Goal: Task Accomplishment & Management: Use online tool/utility

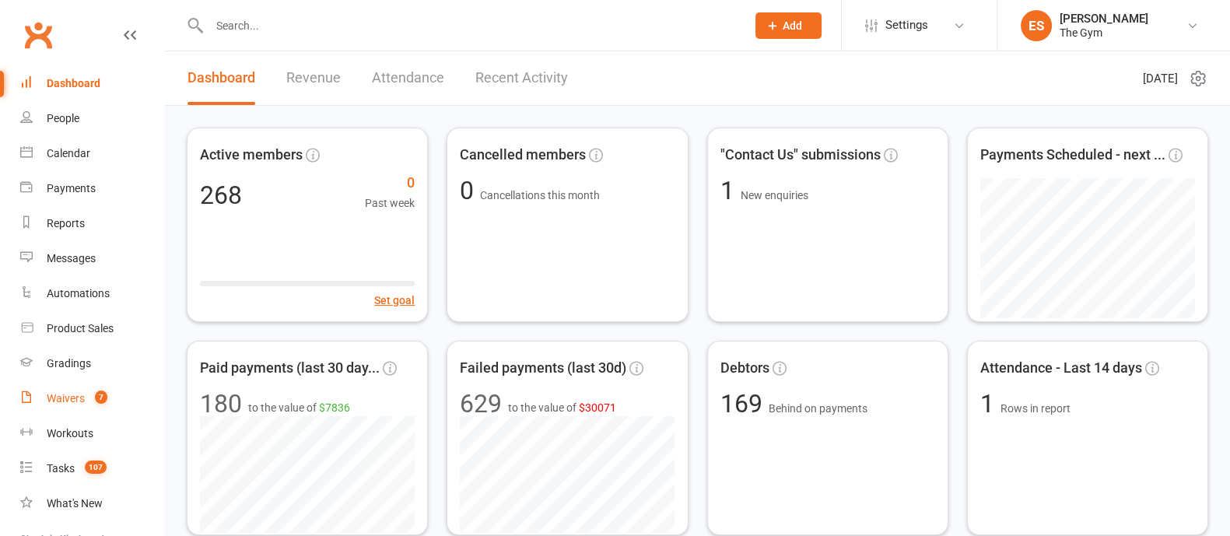
click at [62, 404] on div "Waivers" at bounding box center [66, 398] width 38 height 12
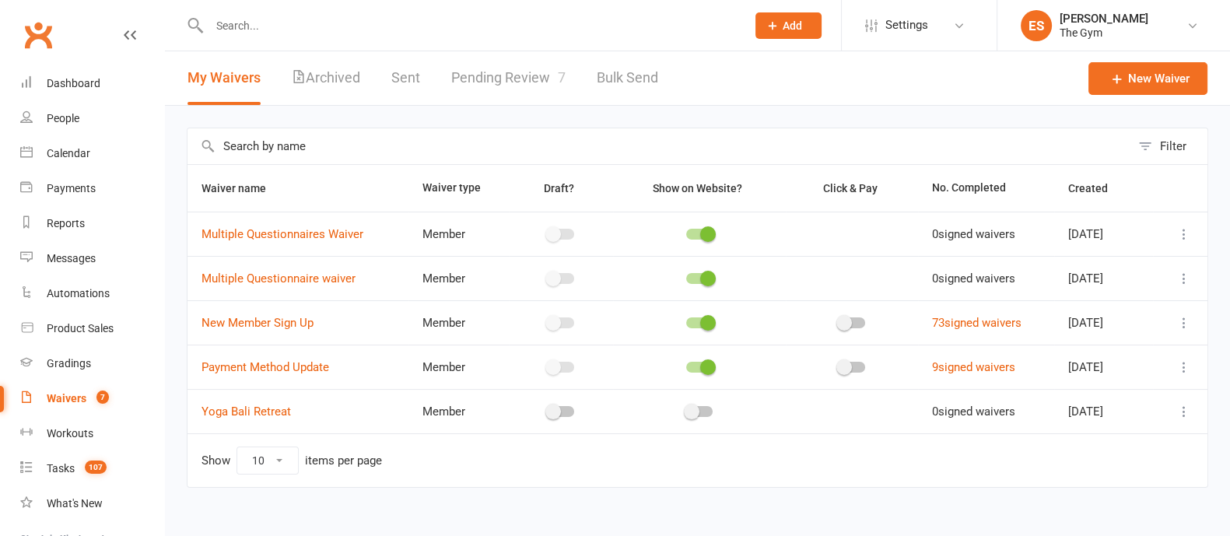
click at [1185, 323] on icon at bounding box center [1184, 323] width 16 height 16
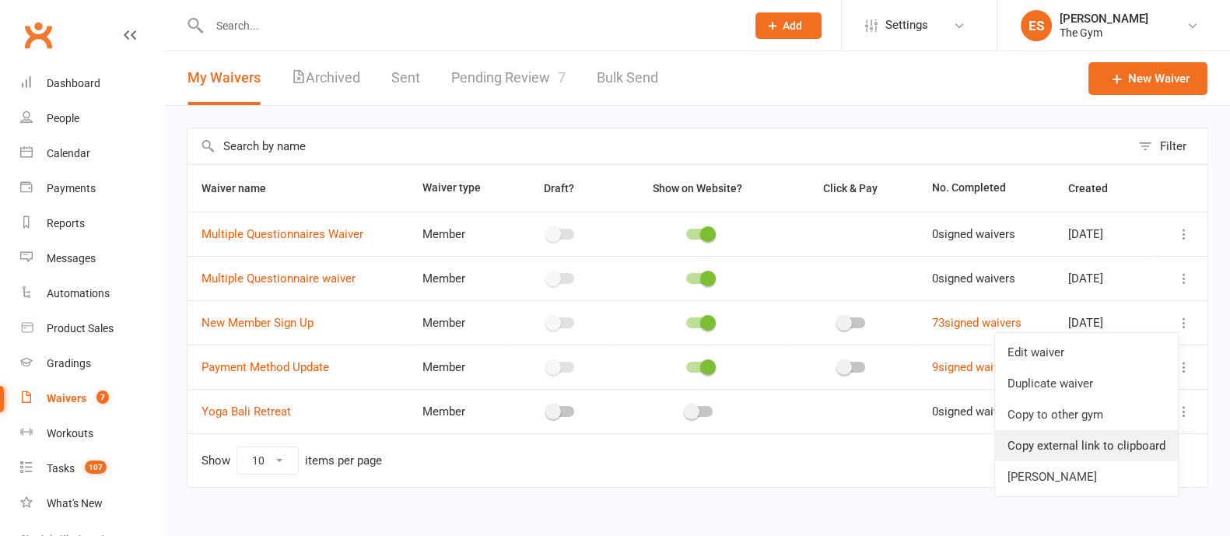
click at [1036, 439] on link "Copy external link to clipboard" at bounding box center [1086, 445] width 183 height 31
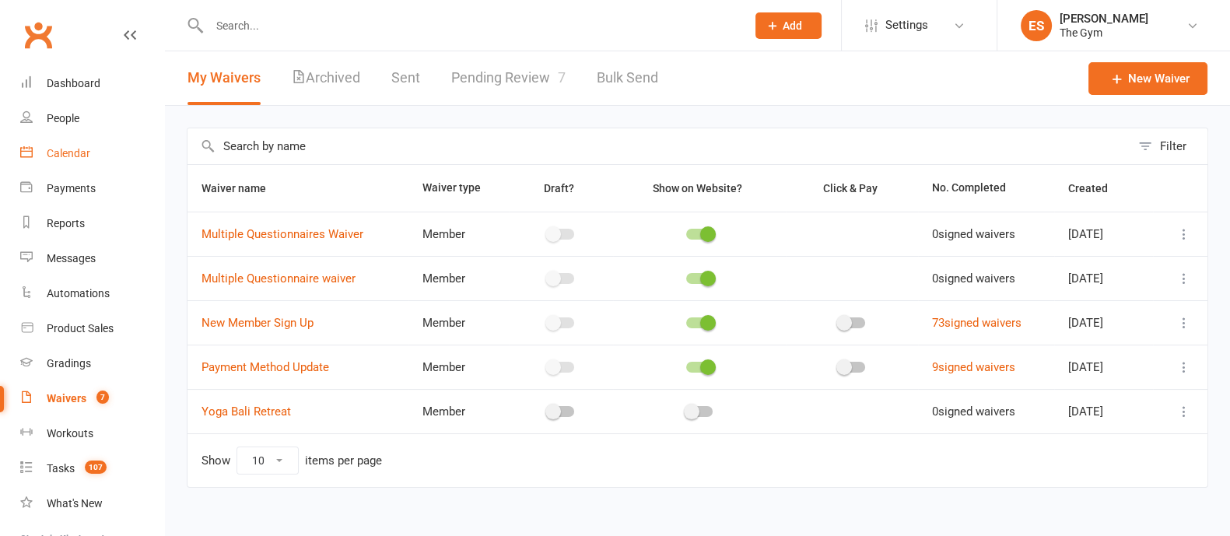
click at [79, 156] on div "Calendar" at bounding box center [69, 153] width 44 height 12
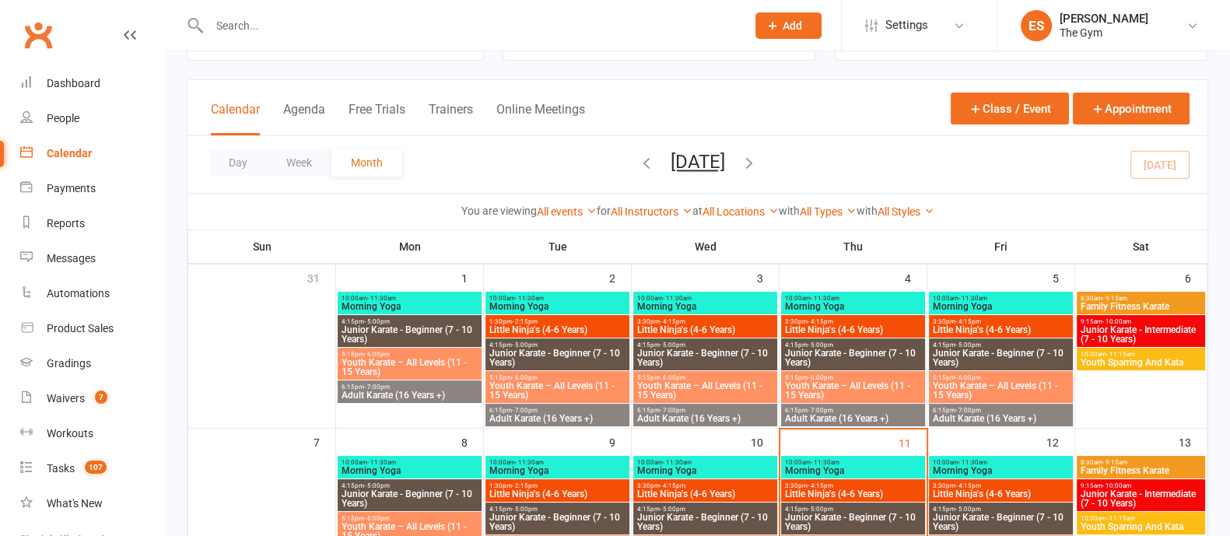
scroll to position [96, 0]
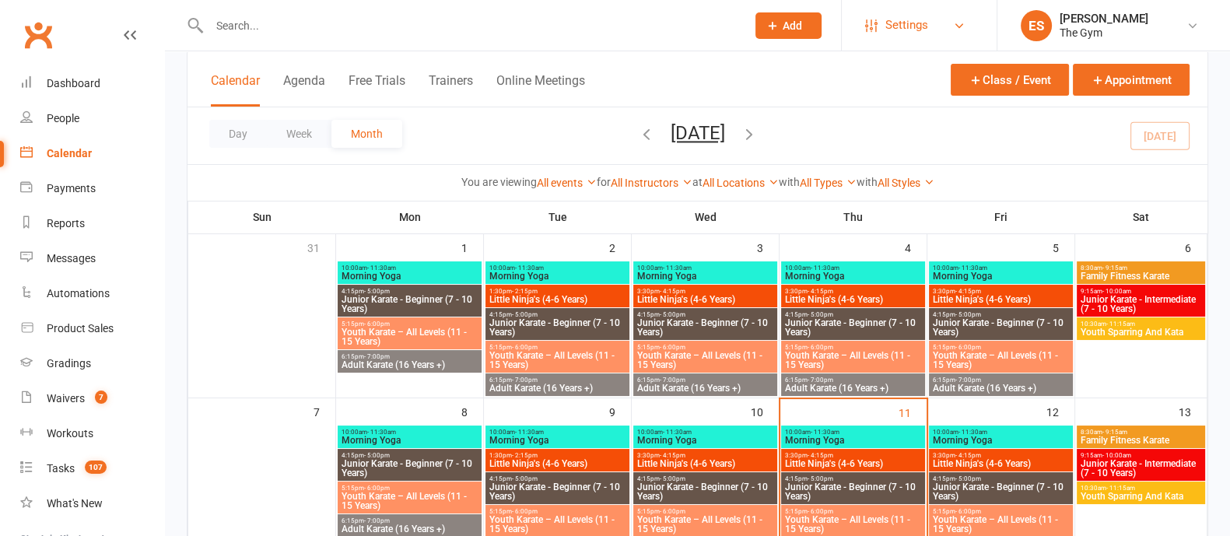
click at [906, 19] on span "Settings" at bounding box center [906, 25] width 43 height 35
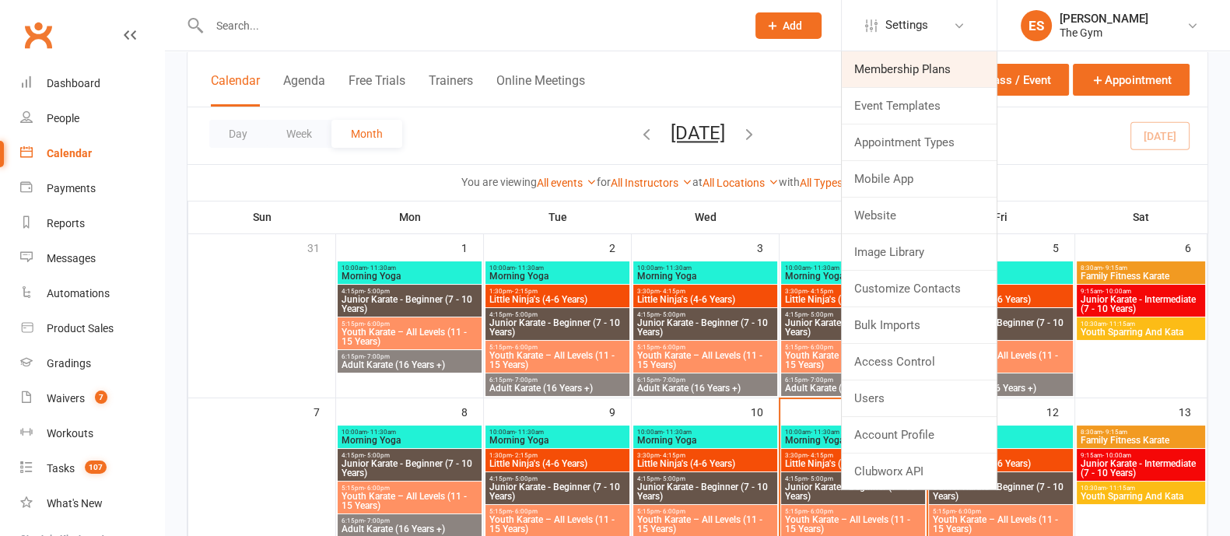
click at [899, 70] on link "Membership Plans" at bounding box center [919, 69] width 155 height 36
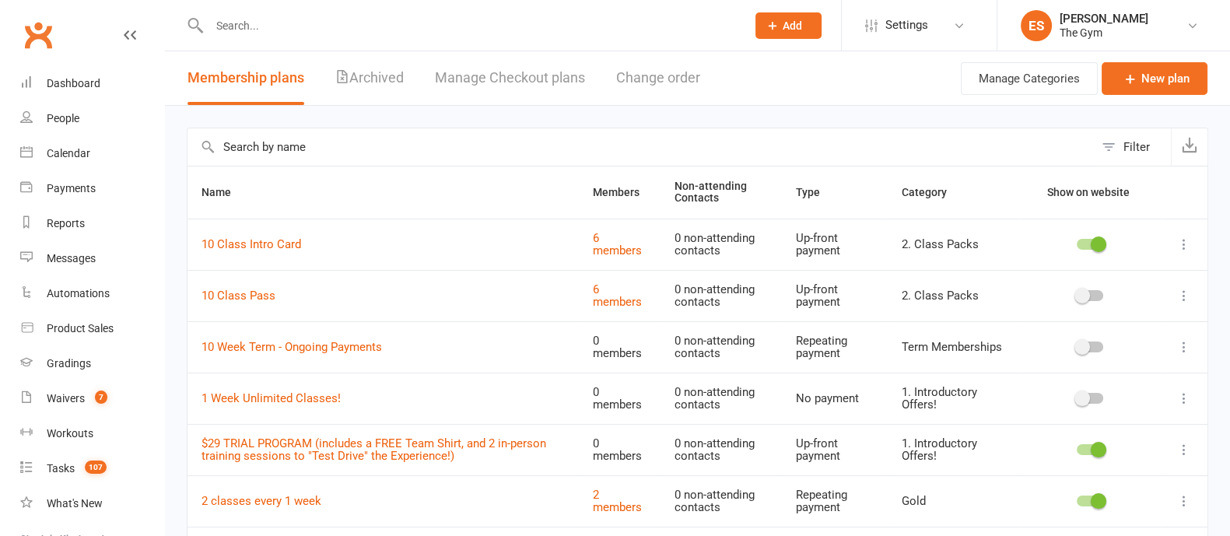
click at [1155, 57] on div "Manage Categories New plan" at bounding box center [1084, 78] width 247 height 54
click at [1154, 79] on link "New plan" at bounding box center [1155, 78] width 106 height 33
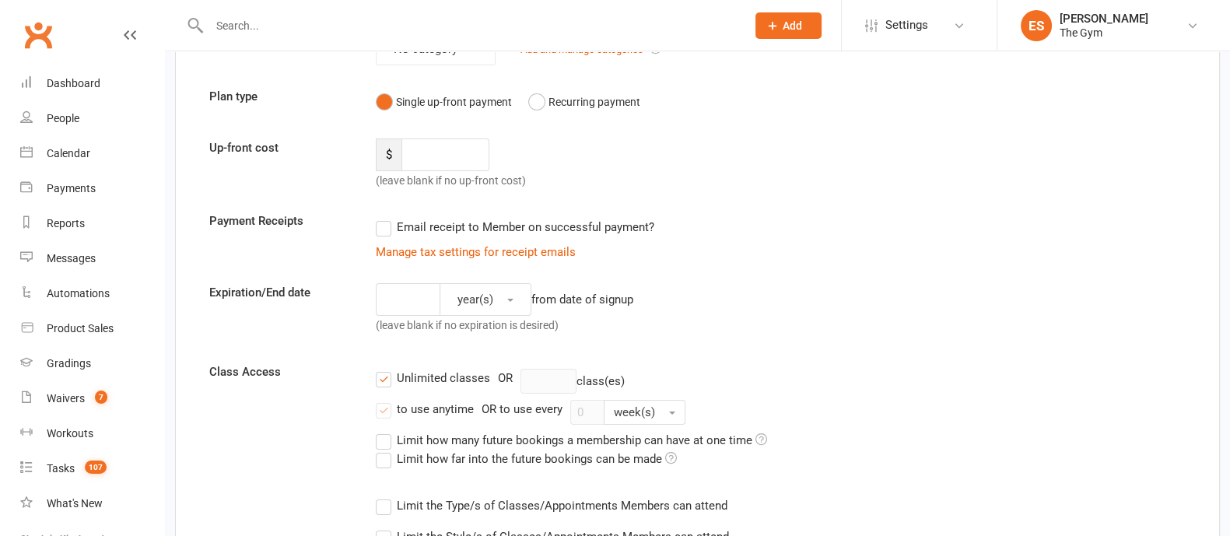
scroll to position [194, 0]
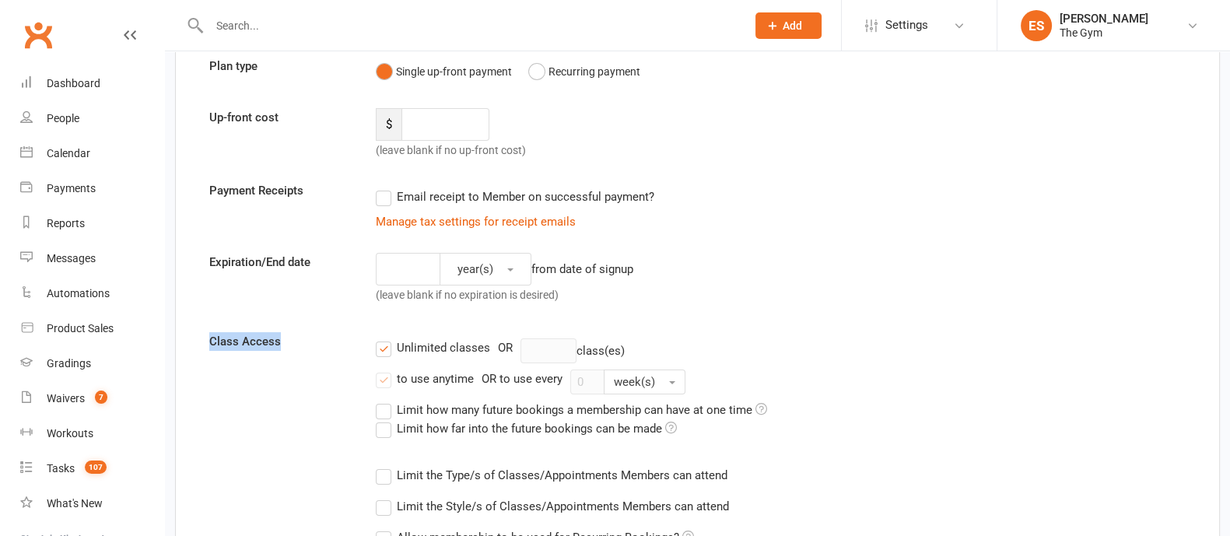
drag, startPoint x: 284, startPoint y: 345, endPoint x: 292, endPoint y: 346, distance: 7.9
click at [202, 344] on label "Class Access" at bounding box center [281, 341] width 166 height 19
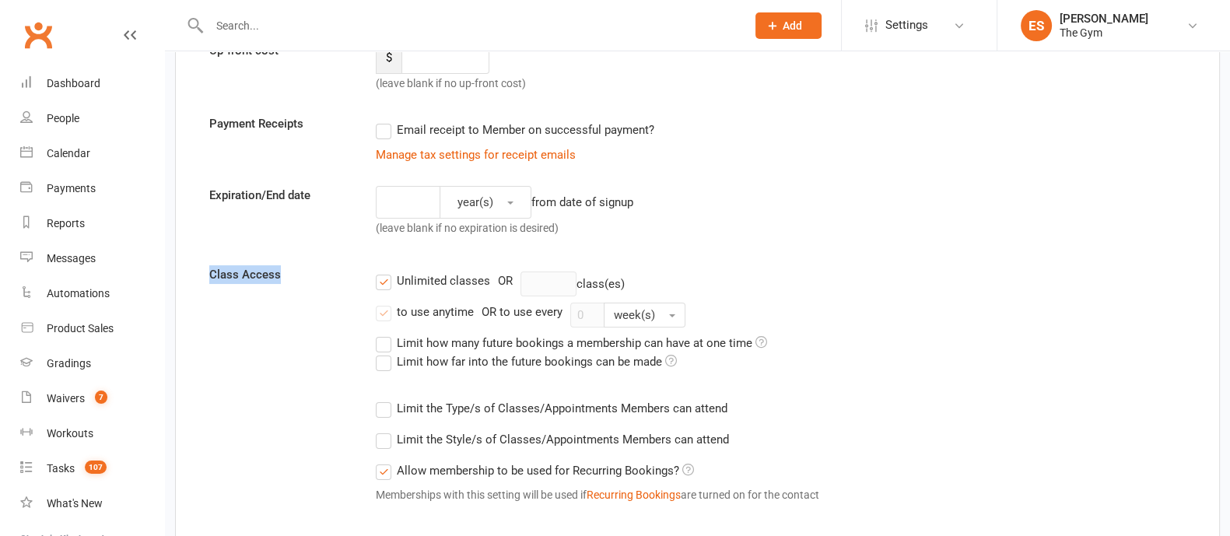
scroll to position [292, 0]
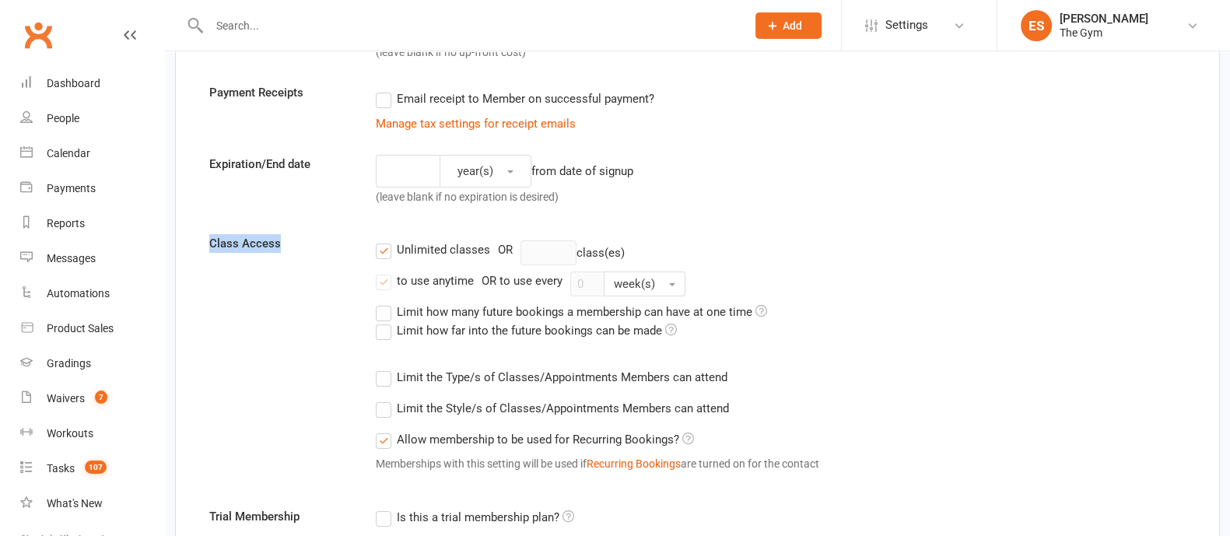
drag, startPoint x: 705, startPoint y: 376, endPoint x: 510, endPoint y: 374, distance: 194.5
click at [510, 374] on label "Limit the Type/s of Classes/Appointments Members can attend" at bounding box center [552, 377] width 352 height 19
click at [386, 368] on input "Limit the Type/s of Classes/Appointments Members can attend" at bounding box center [381, 368] width 10 height 0
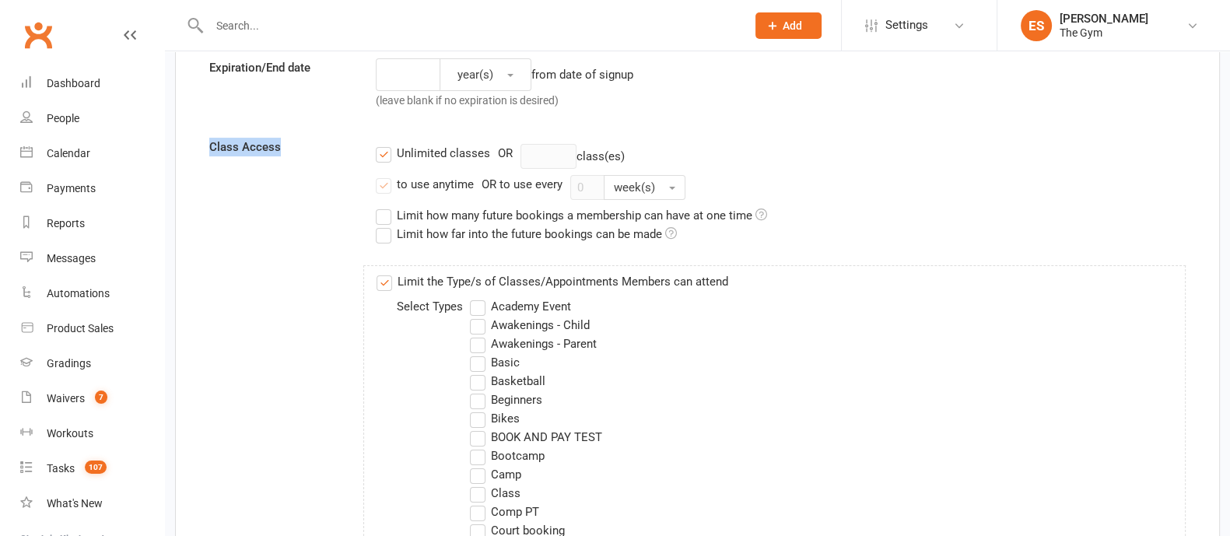
scroll to position [486, 0]
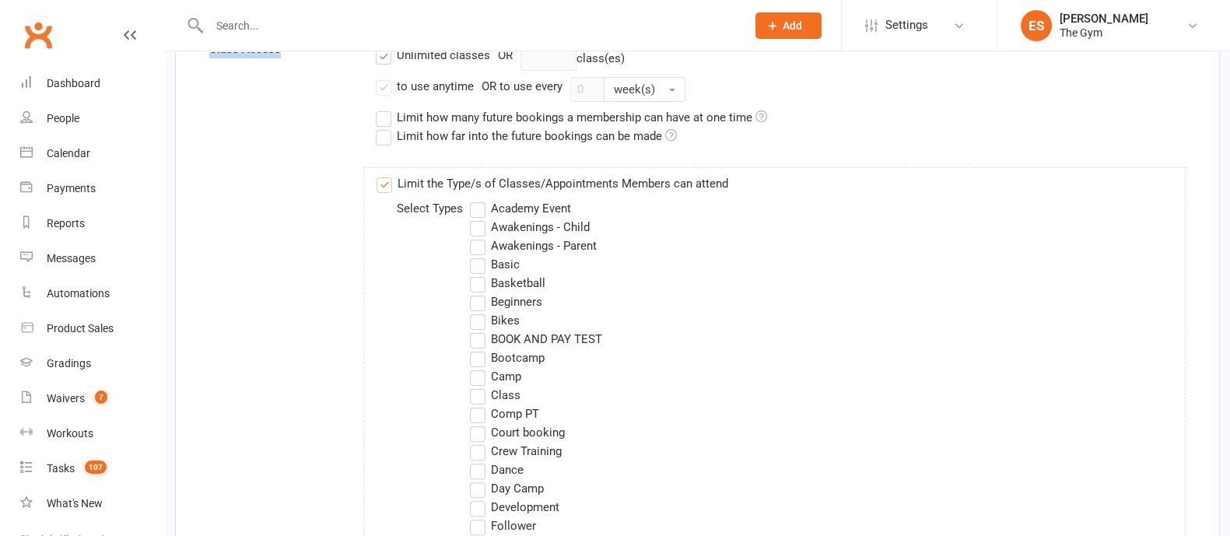
click at [475, 233] on label "Awakenings - Child" at bounding box center [530, 227] width 120 height 19
click at [475, 218] on input "Awakenings - Child" at bounding box center [475, 218] width 10 height 0
click at [476, 255] on label "Basic" at bounding box center [495, 264] width 50 height 19
click at [476, 255] on input "Basic" at bounding box center [475, 255] width 10 height 0
click at [478, 311] on label "Bikes" at bounding box center [495, 320] width 50 height 19
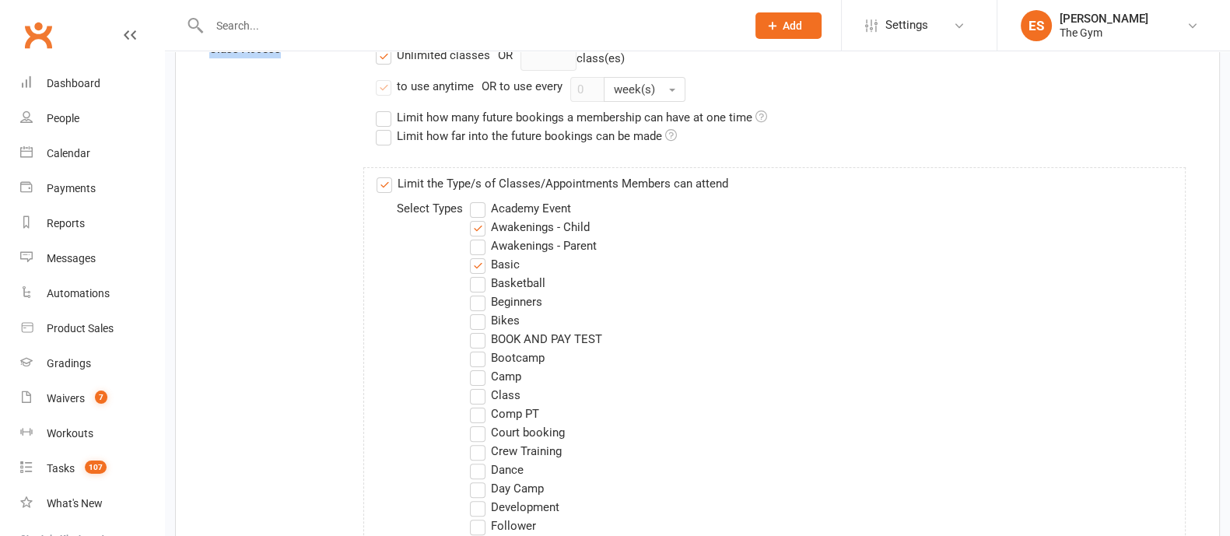
click at [478, 311] on input "Bikes" at bounding box center [475, 311] width 10 height 0
click at [480, 369] on label "Camp" at bounding box center [495, 376] width 51 height 19
click at [480, 367] on input "Camp" at bounding box center [475, 367] width 10 height 0
click at [474, 429] on label "Court booking" at bounding box center [517, 432] width 95 height 19
click at [474, 423] on input "Court booking" at bounding box center [475, 423] width 10 height 0
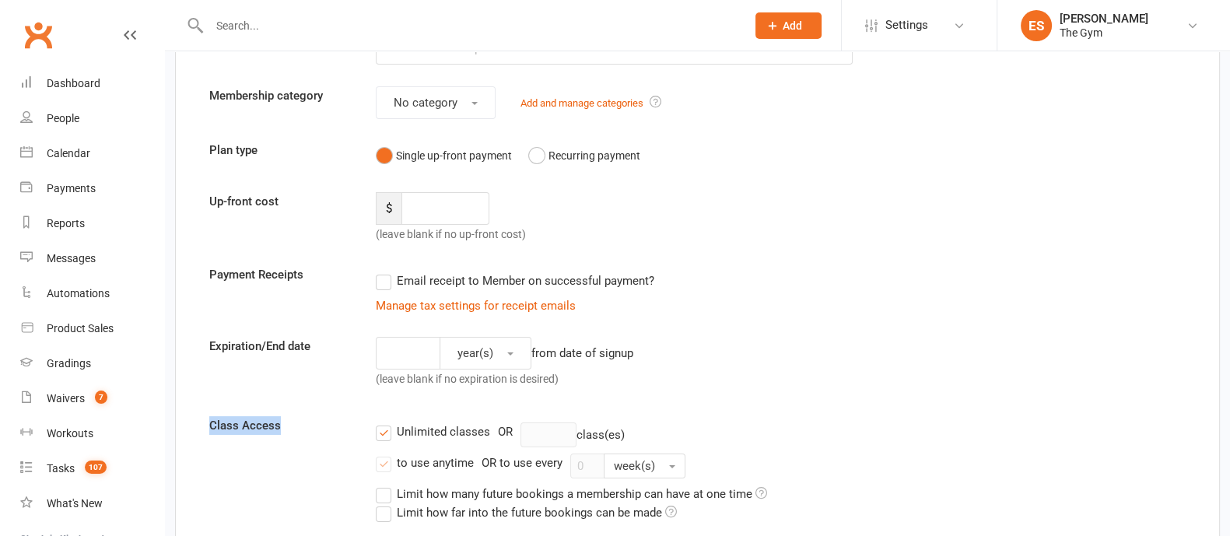
scroll to position [0, 0]
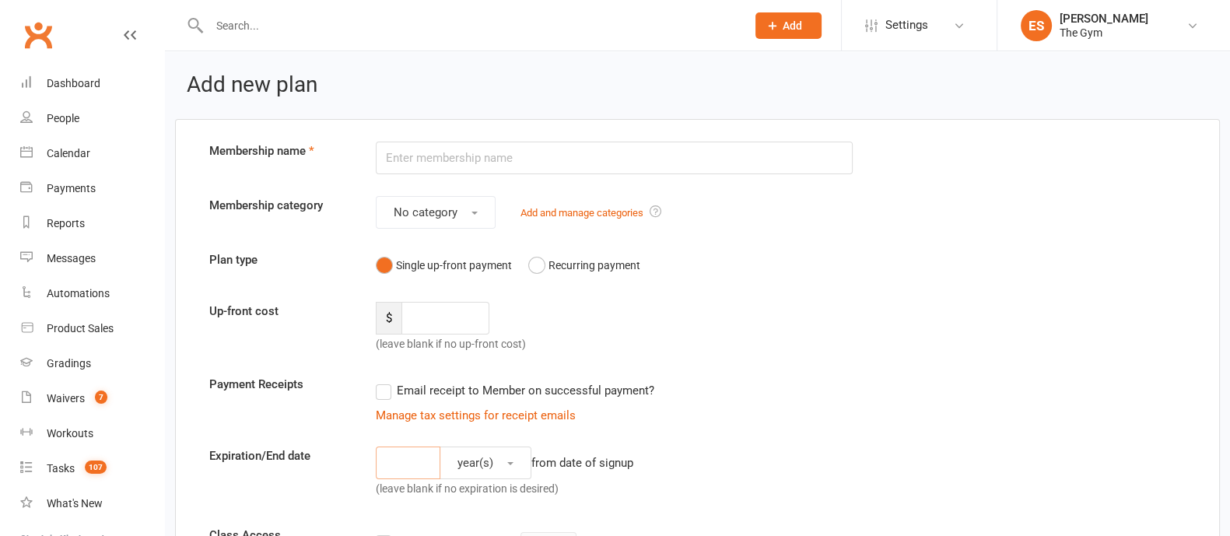
click at [416, 459] on input "number" at bounding box center [408, 463] width 65 height 33
type input "30"
click at [486, 451] on button "year(s)" at bounding box center [486, 463] width 92 height 33
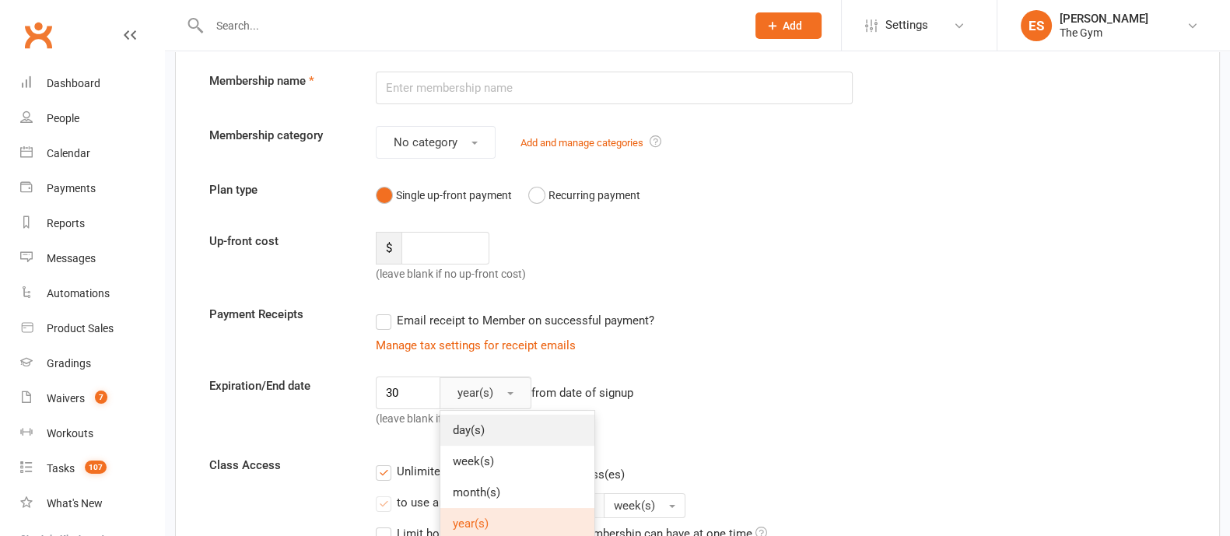
scroll to position [96, 0]
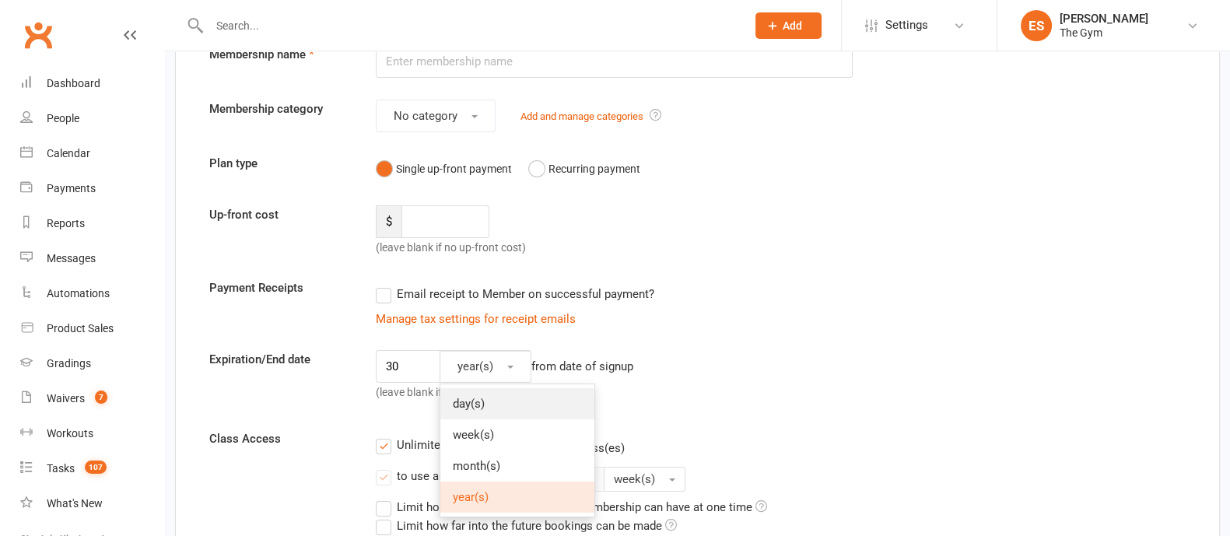
click at [479, 403] on span "day(s)" at bounding box center [469, 404] width 32 height 14
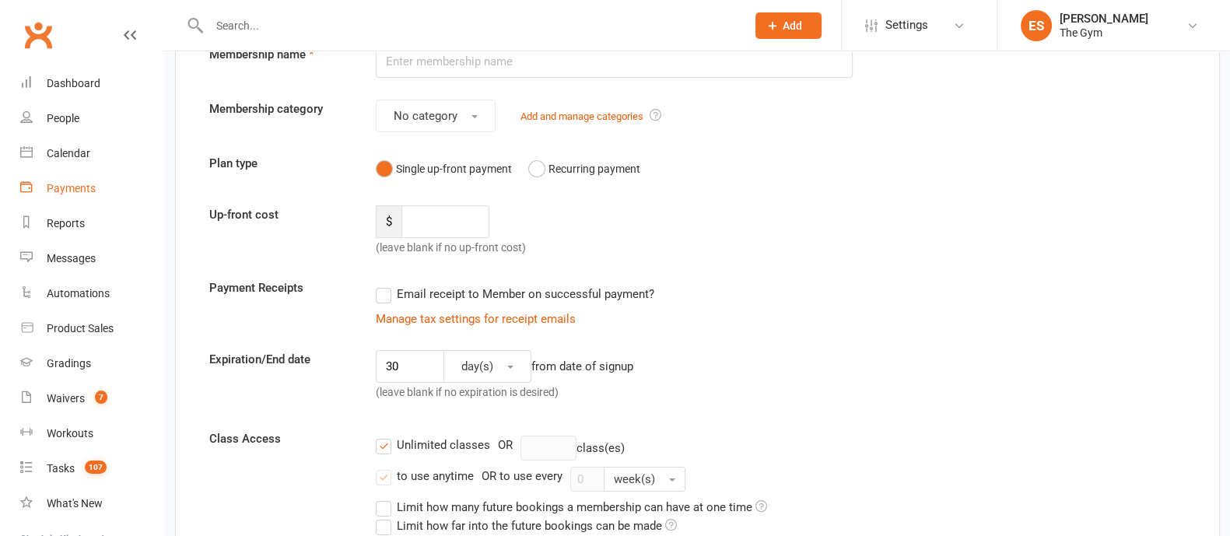
click at [58, 193] on div "Payments" at bounding box center [71, 188] width 49 height 12
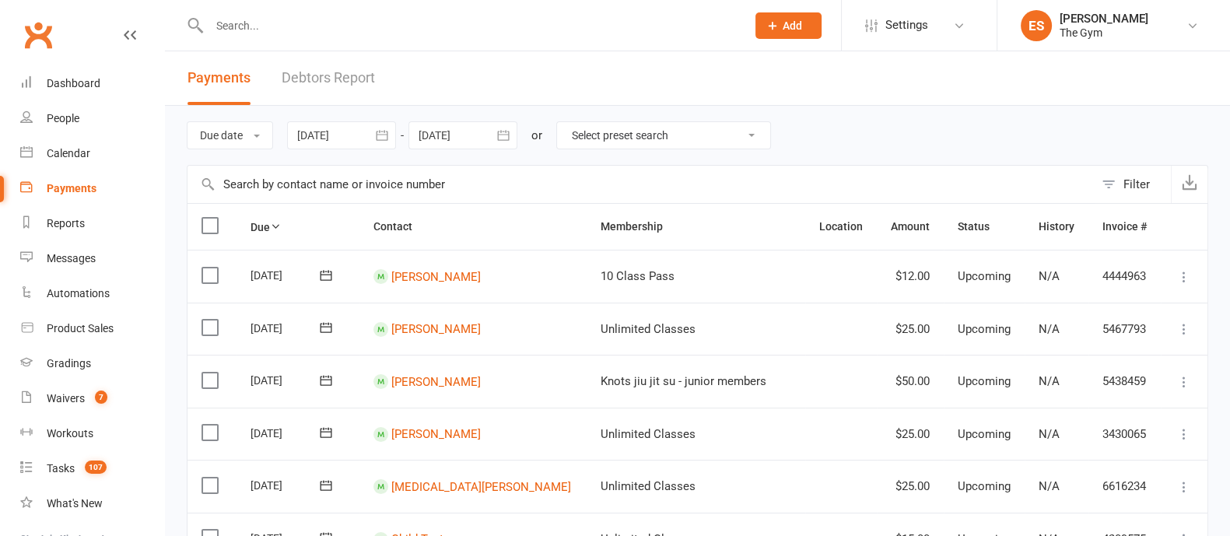
click at [1123, 173] on button "Filter" at bounding box center [1132, 184] width 77 height 37
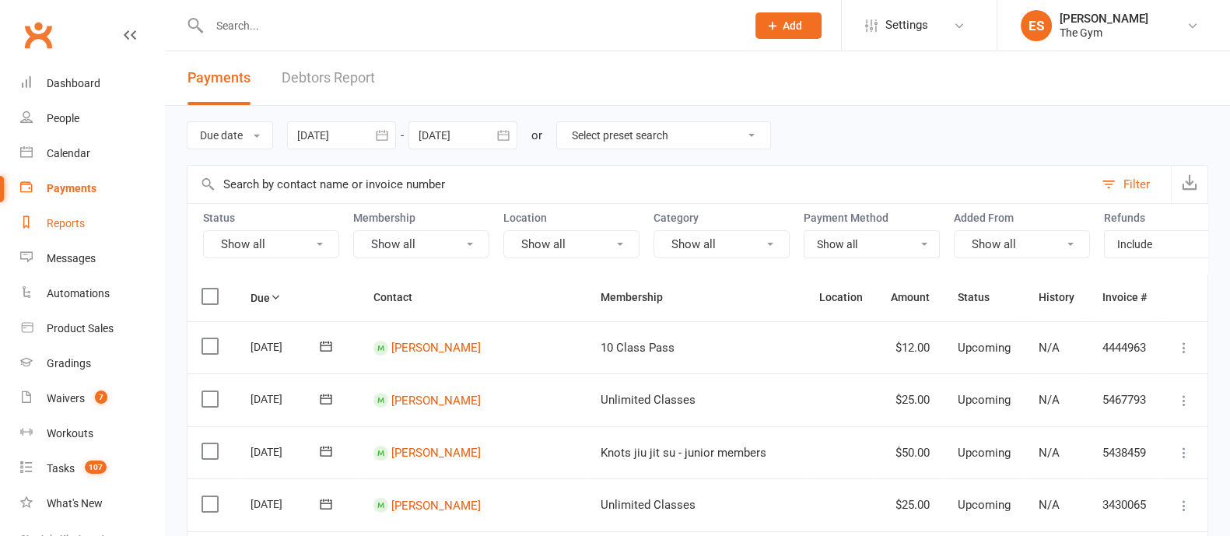
click at [70, 226] on div "Reports" at bounding box center [66, 223] width 38 height 12
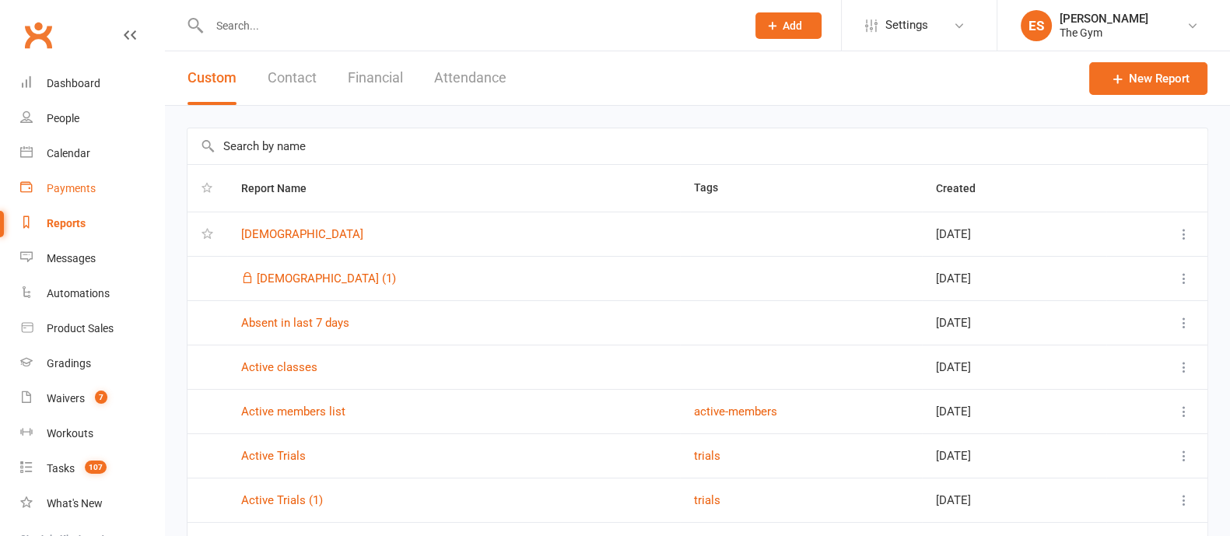
click at [56, 193] on div "Payments" at bounding box center [71, 188] width 49 height 12
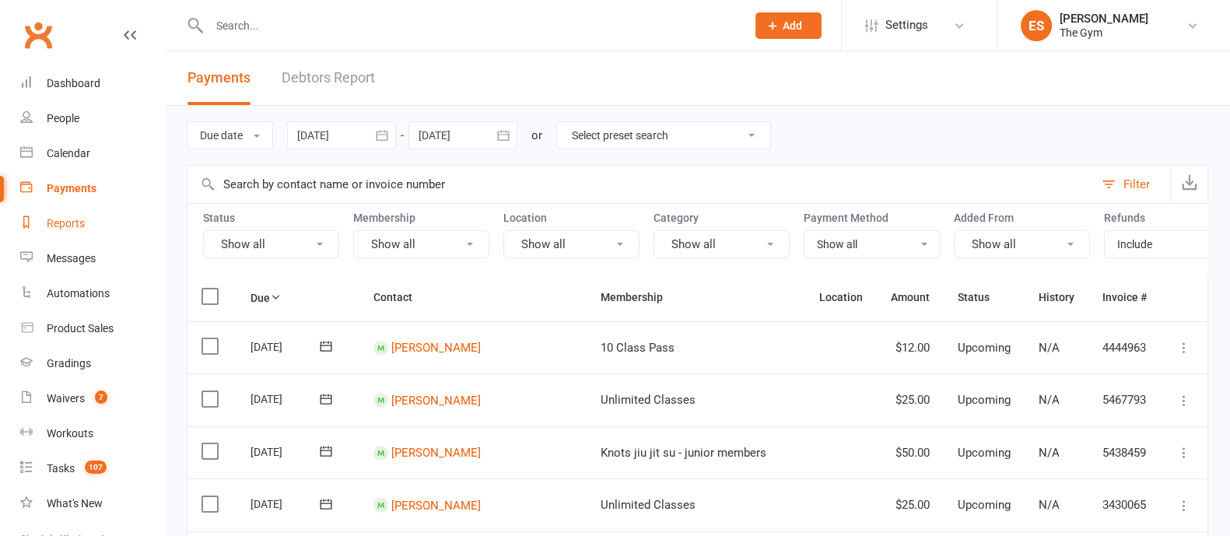
click at [86, 219] on link "Reports" at bounding box center [92, 223] width 144 height 35
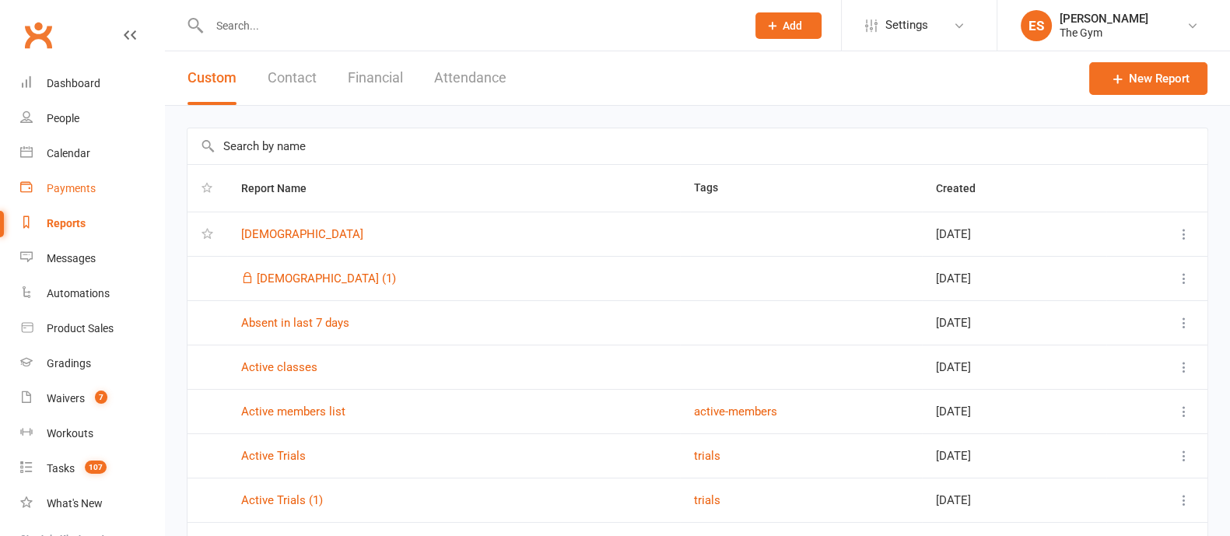
click at [82, 185] on div "Payments" at bounding box center [71, 188] width 49 height 12
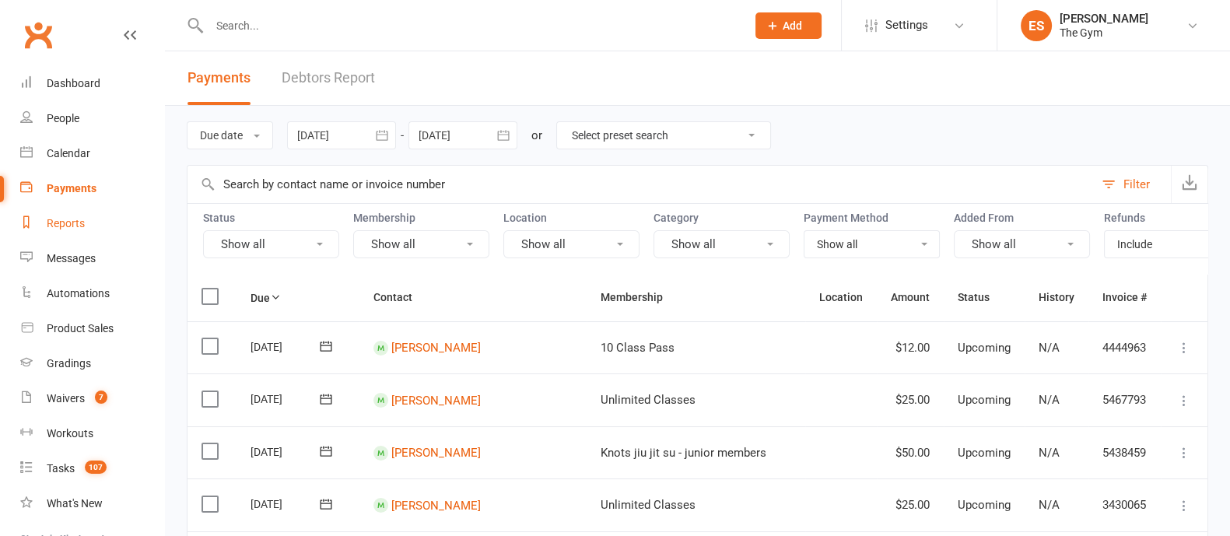
click at [67, 223] on div "Reports" at bounding box center [66, 223] width 38 height 12
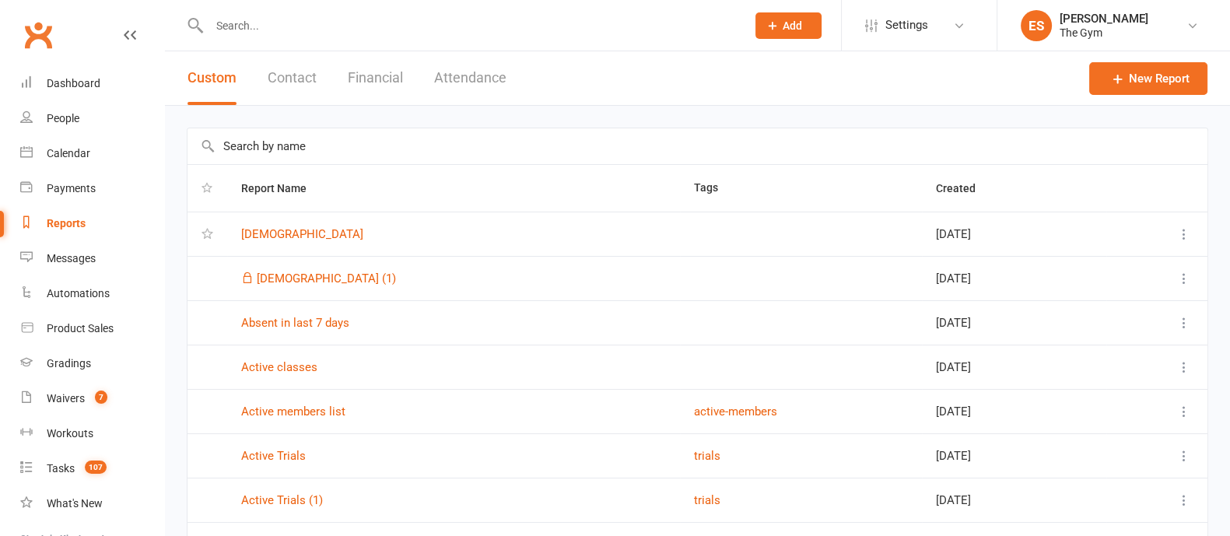
click at [480, 78] on button "Attendance" at bounding box center [470, 78] width 72 height 54
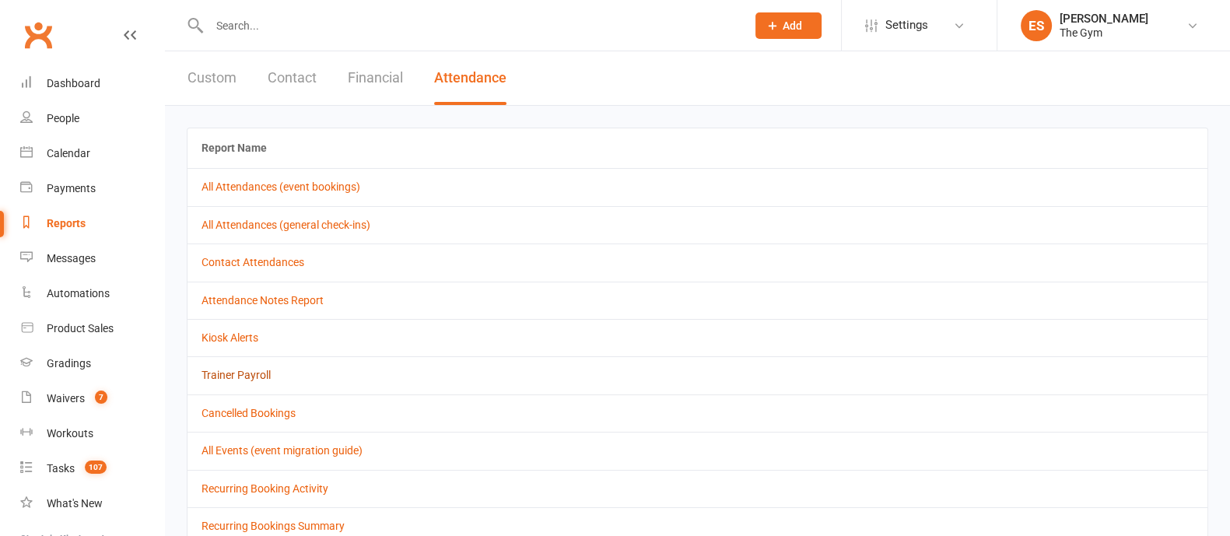
click at [250, 377] on link "Trainer Payroll" at bounding box center [235, 375] width 69 height 12
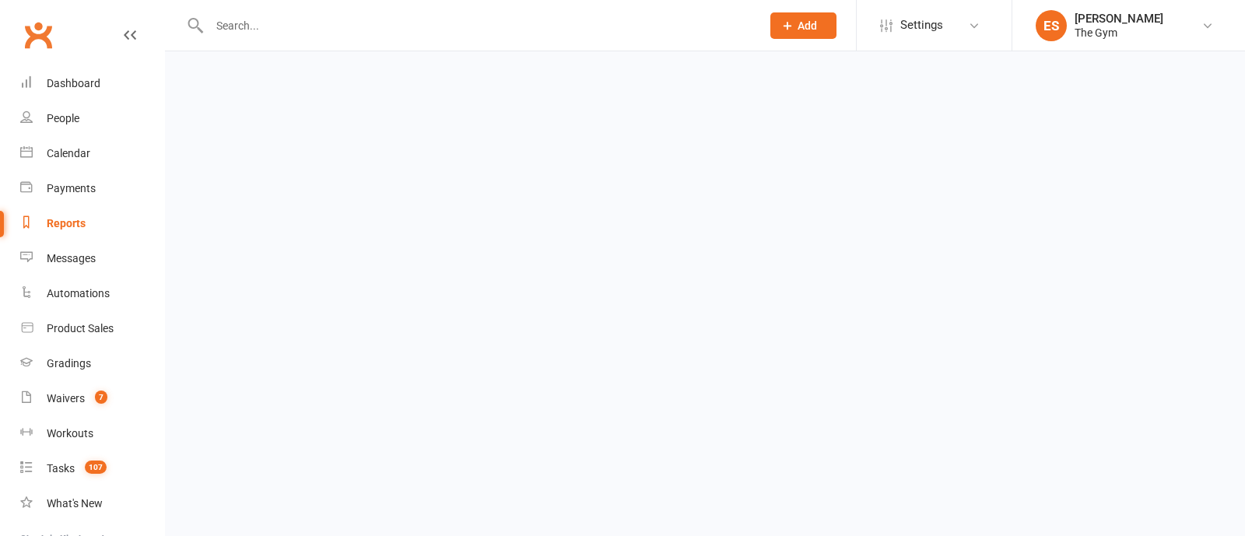
select select "false"
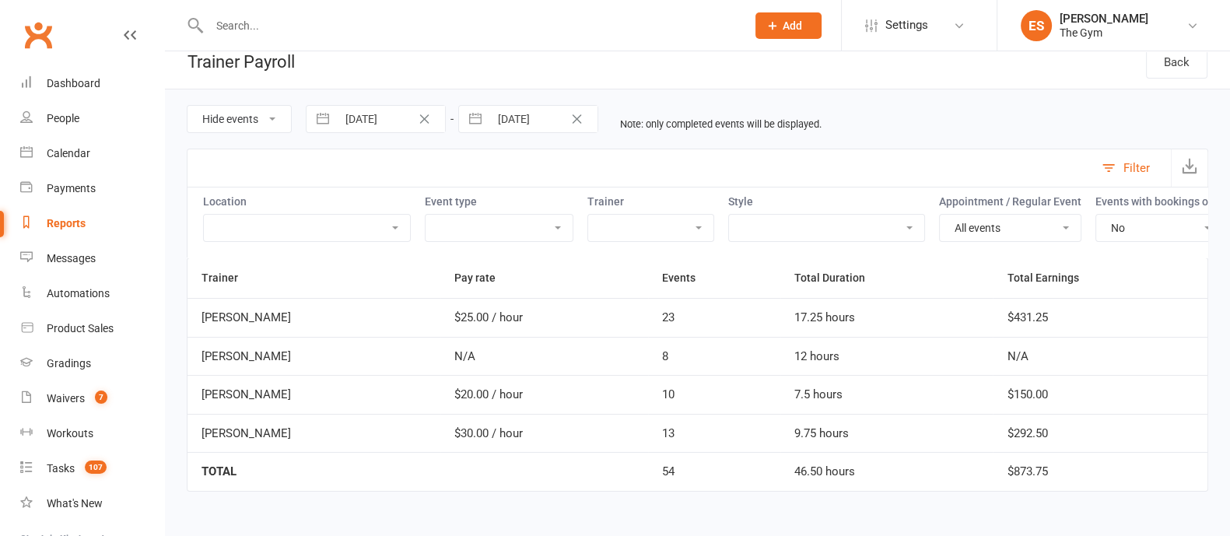
scroll to position [28, 0]
drag, startPoint x: 1038, startPoint y: 320, endPoint x: 1084, endPoint y: 319, distance: 45.9
click at [1084, 319] on tr "[PERSON_NAME] $25.00 / hour 23 17.25 hours $431.25" at bounding box center [697, 317] width 1020 height 39
click at [1108, 326] on td "$431.25" at bounding box center [1100, 317] width 215 height 39
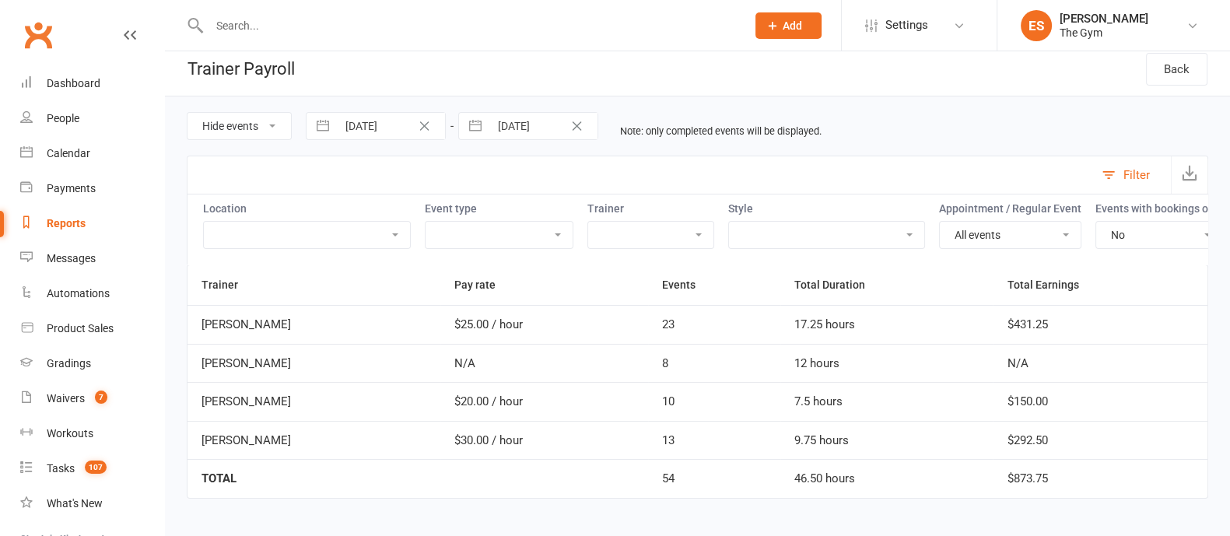
scroll to position [0, 0]
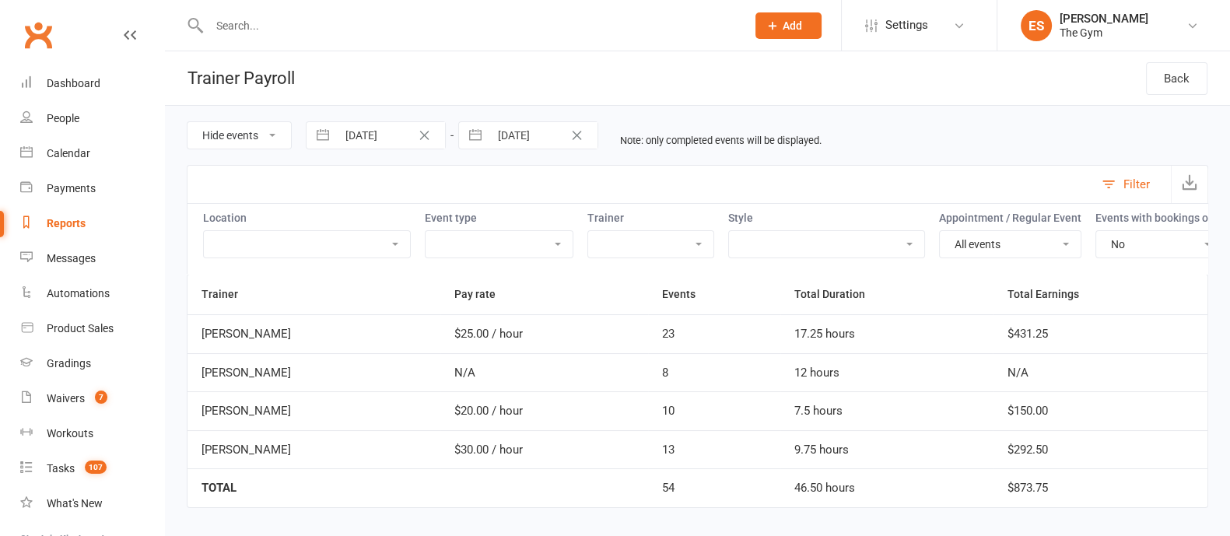
click at [66, 215] on link "Reports" at bounding box center [92, 223] width 144 height 35
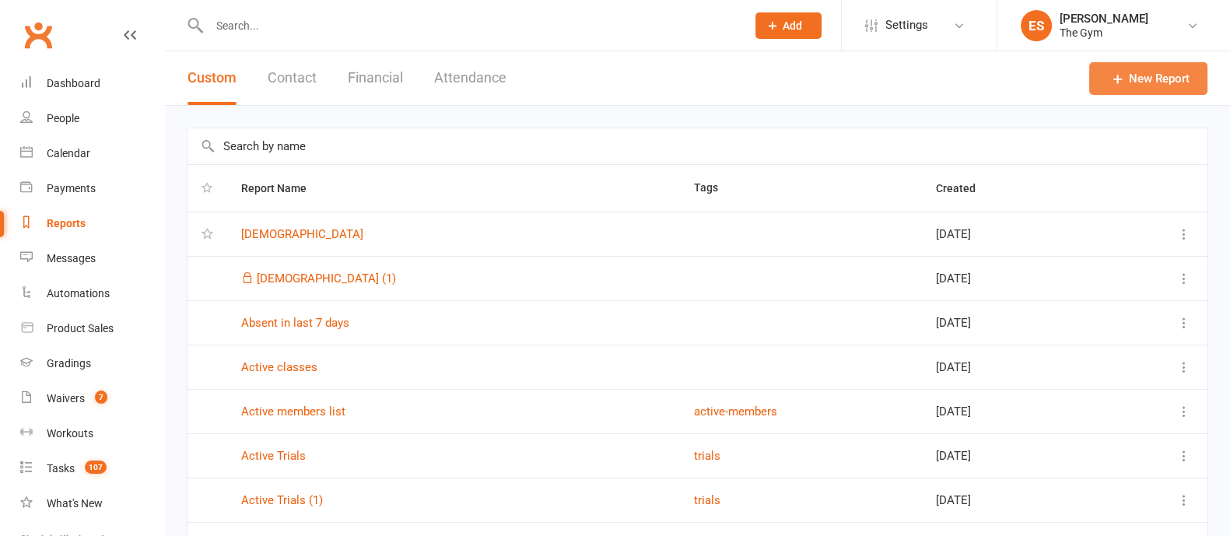
click at [1167, 86] on link "New Report" at bounding box center [1148, 78] width 118 height 33
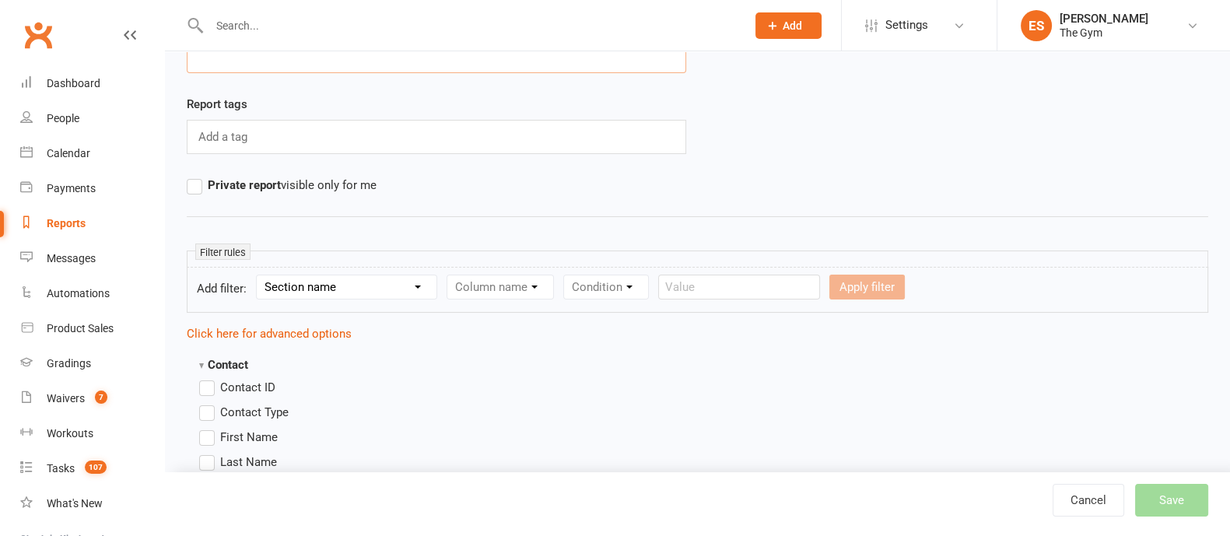
scroll to position [194, 0]
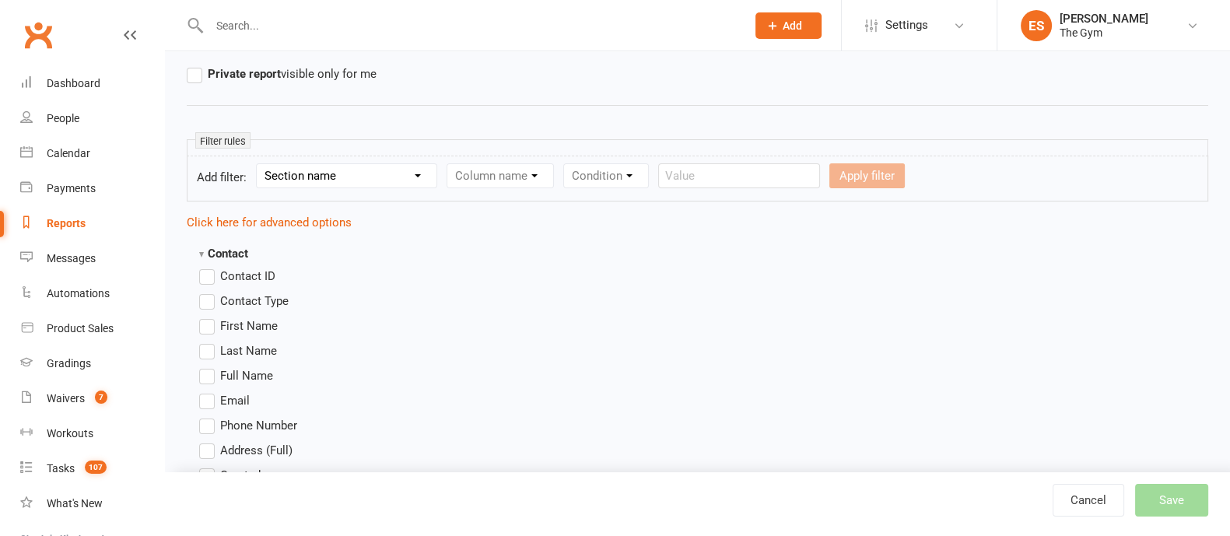
click at [217, 247] on strong "Contact" at bounding box center [223, 254] width 49 height 14
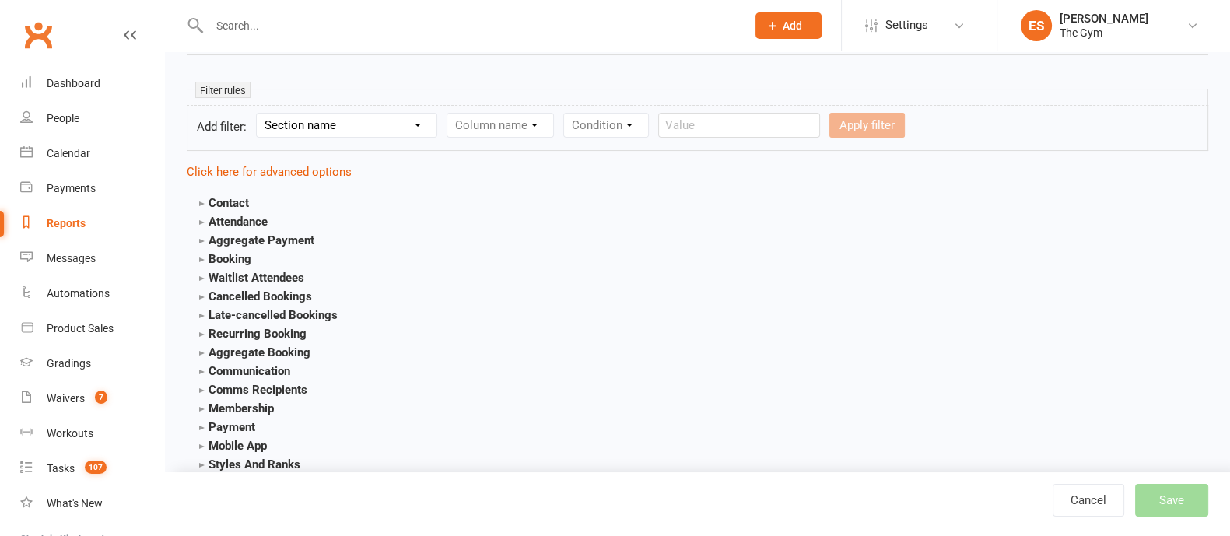
scroll to position [243, 0]
click at [226, 211] on section "Contact Contact ID Contact Type First Name Last Name Full Name Email Phone Numb…" at bounding box center [305, 203] width 213 height 19
click at [226, 205] on strong "Contact" at bounding box center [224, 204] width 50 height 14
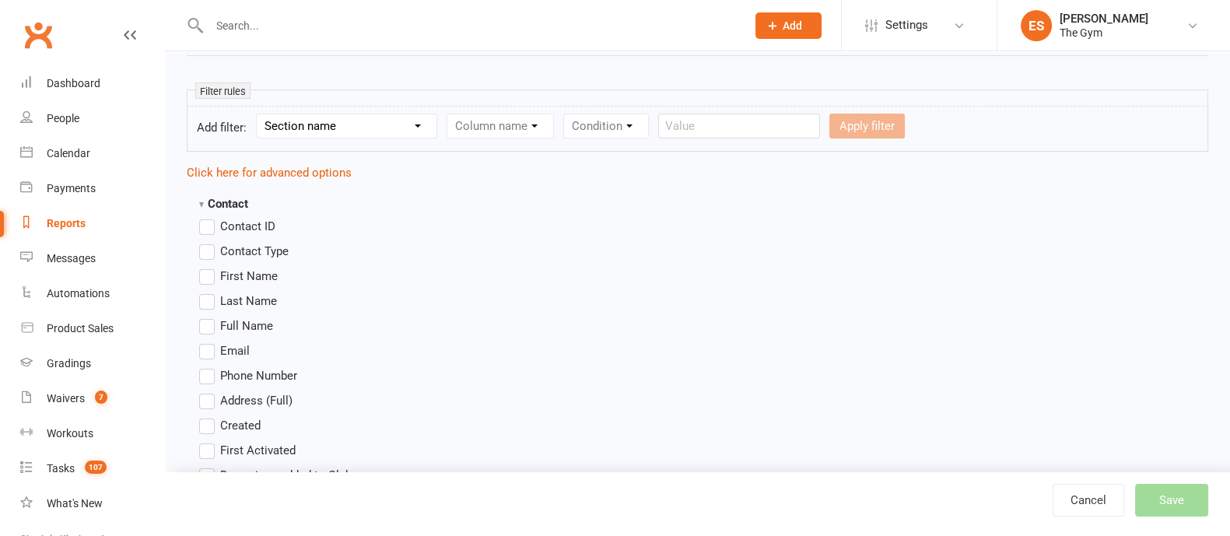
click at [203, 278] on label "First Name" at bounding box center [238, 276] width 79 height 19
click at [203, 267] on input "First Name" at bounding box center [204, 267] width 10 height 0
click at [203, 292] on label "Last Name" at bounding box center [238, 301] width 78 height 19
click at [203, 292] on input "Last Name" at bounding box center [204, 292] width 10 height 0
click at [210, 271] on label "First Name" at bounding box center [238, 276] width 79 height 19
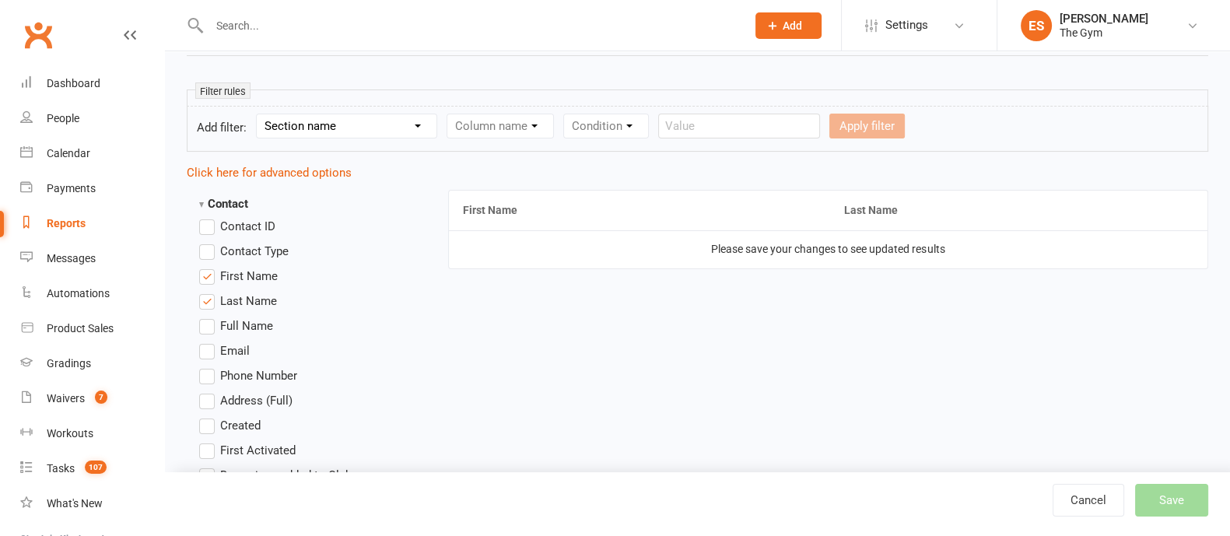
click at [209, 267] on input "First Name" at bounding box center [204, 267] width 10 height 0
click at [210, 296] on label "Last Name" at bounding box center [238, 301] width 78 height 19
click at [209, 292] on input "Last Name" at bounding box center [204, 292] width 10 height 0
click at [215, 200] on strong "Contact" at bounding box center [223, 204] width 49 height 14
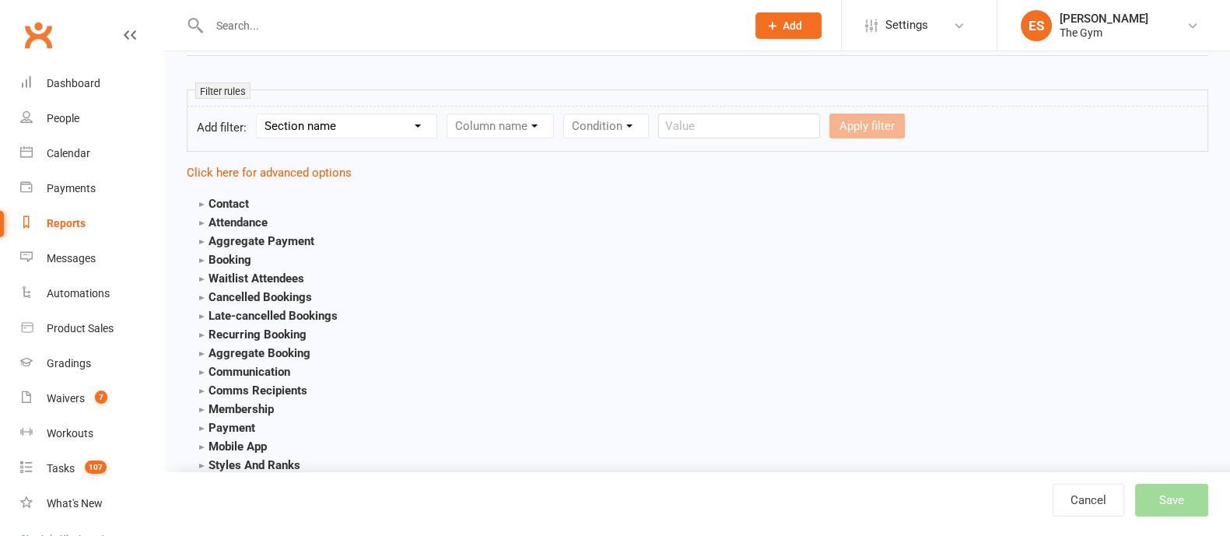
click at [205, 222] on strong "Attendance" at bounding box center [233, 222] width 68 height 14
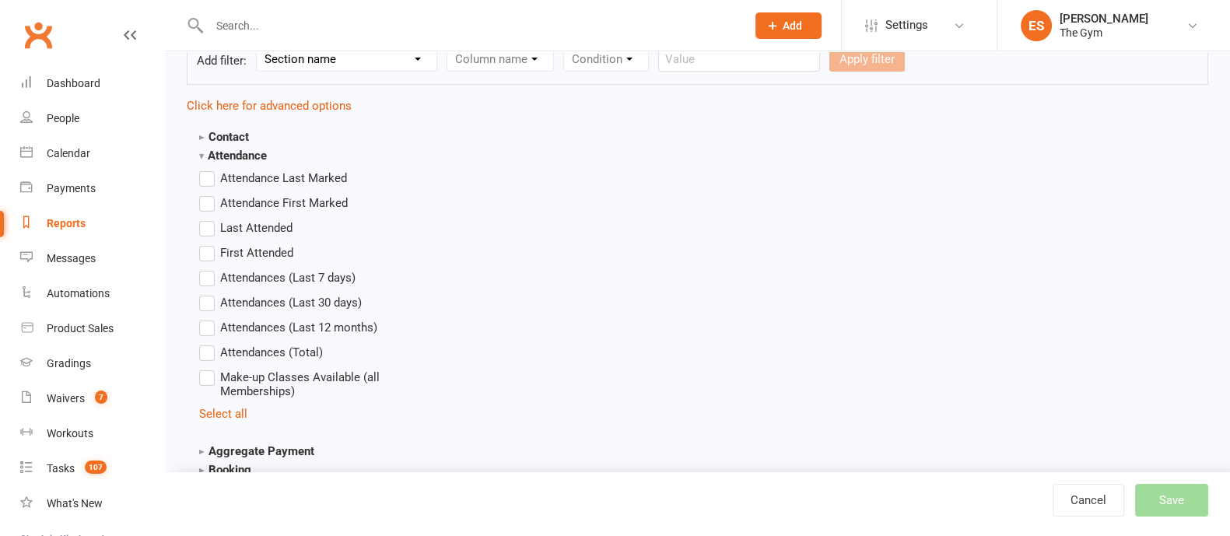
scroll to position [341, 0]
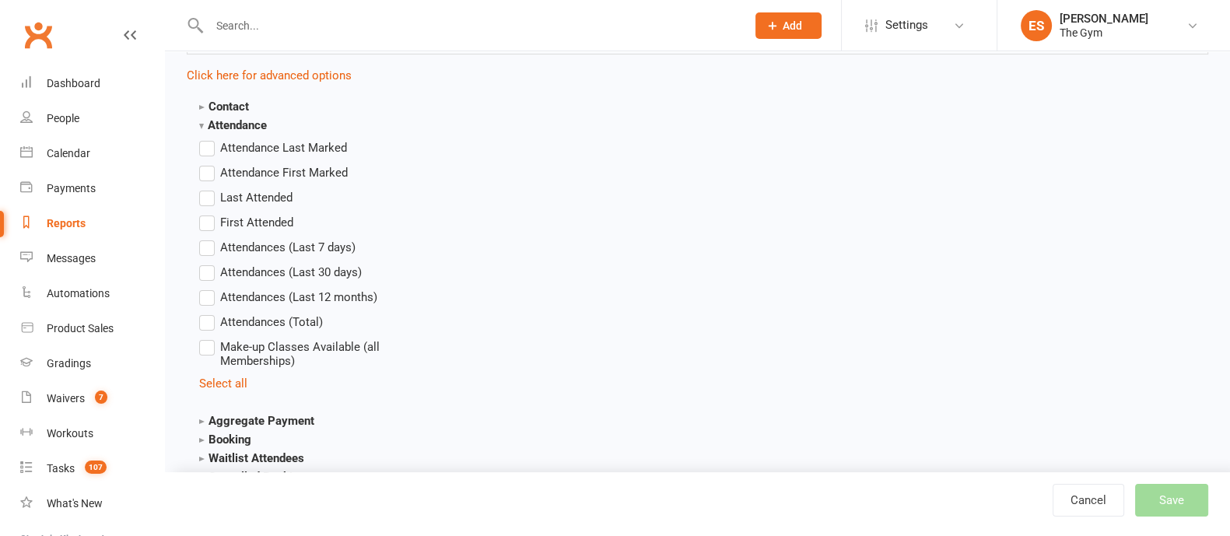
click at [203, 120] on strong "Attendance" at bounding box center [233, 125] width 68 height 14
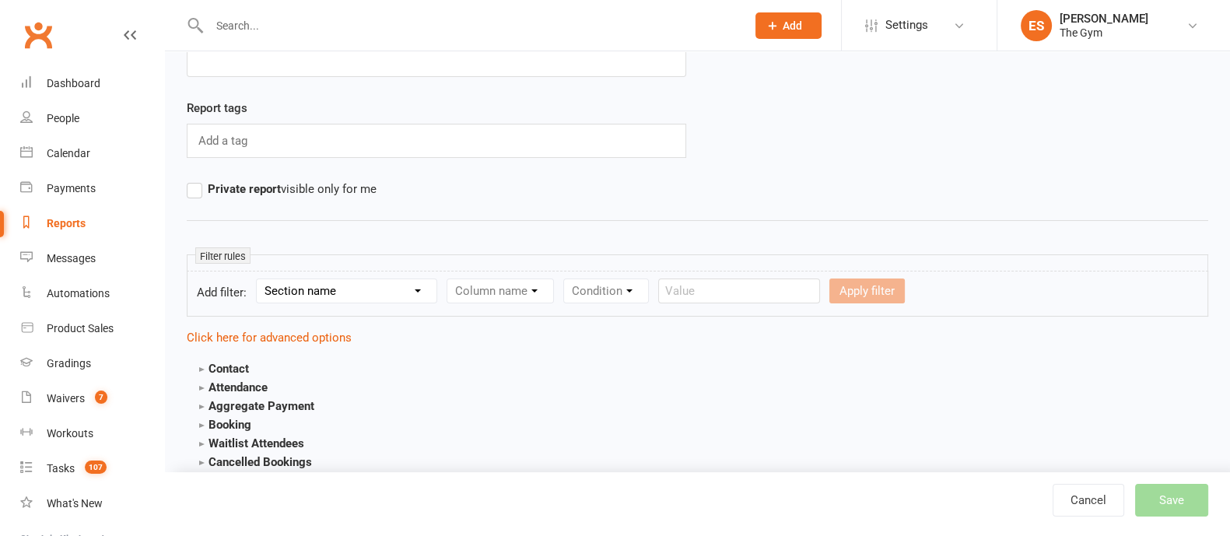
scroll to position [49, 0]
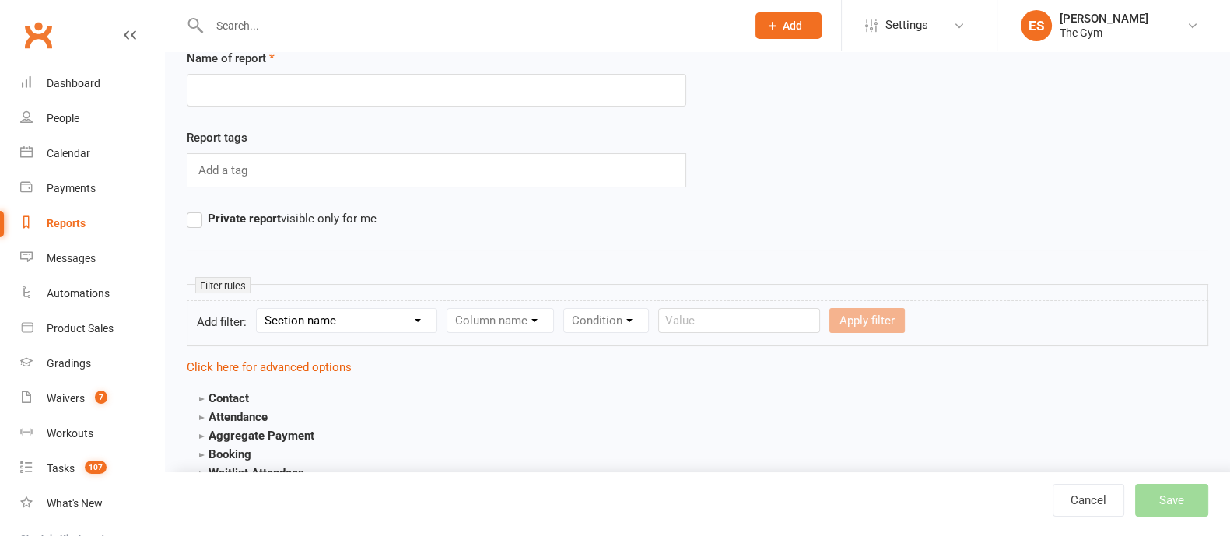
click at [72, 226] on div "Reports" at bounding box center [66, 223] width 39 height 12
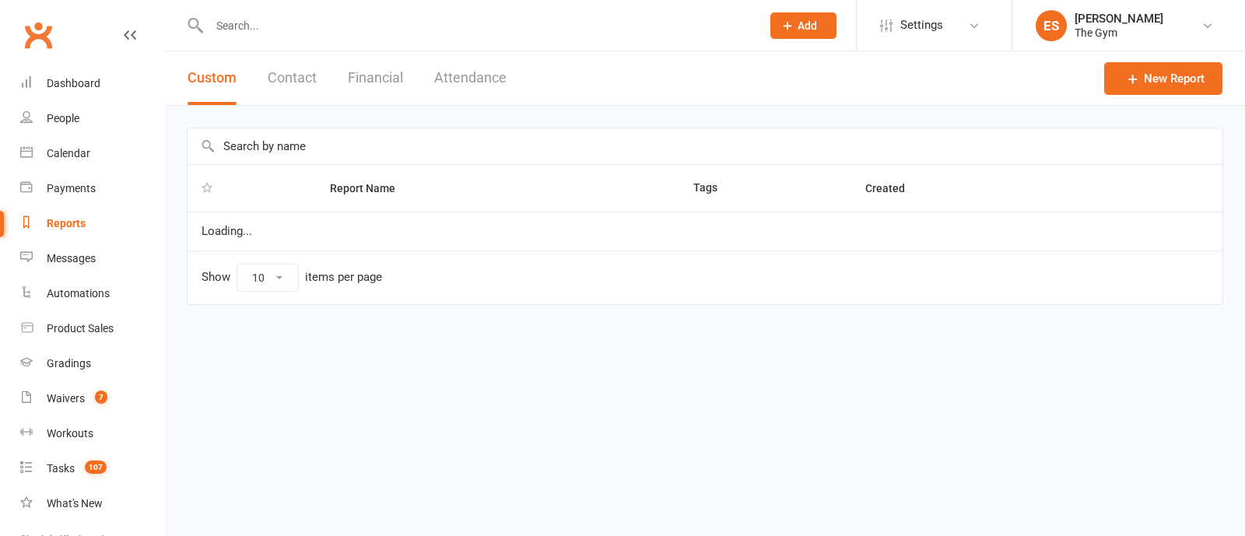
click at [457, 86] on button "Attendance" at bounding box center [470, 78] width 72 height 54
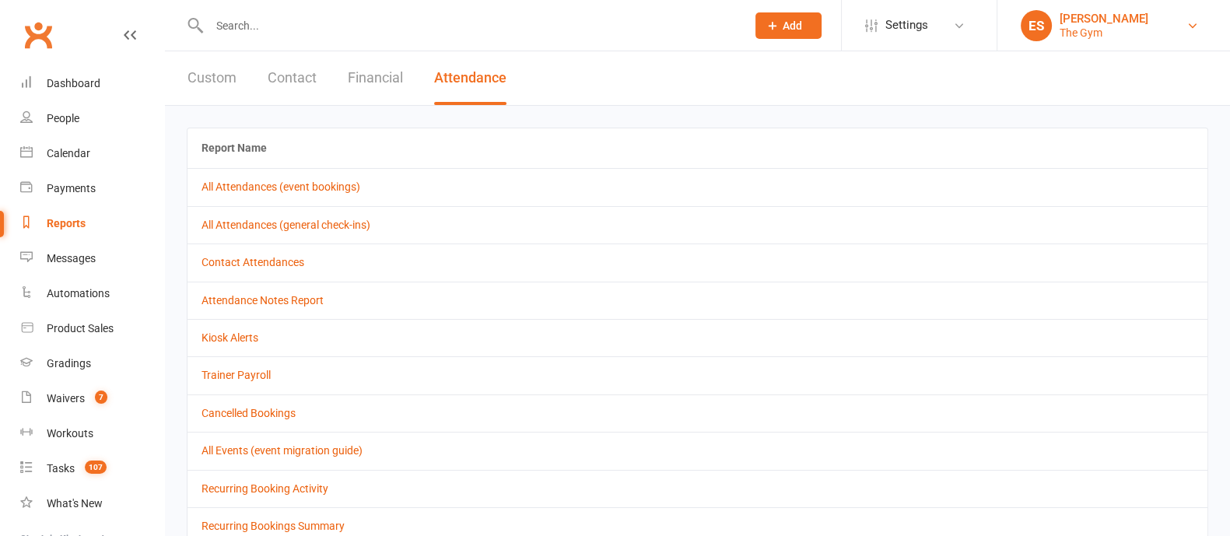
click at [1070, 26] on div "The Gym" at bounding box center [1104, 33] width 89 height 14
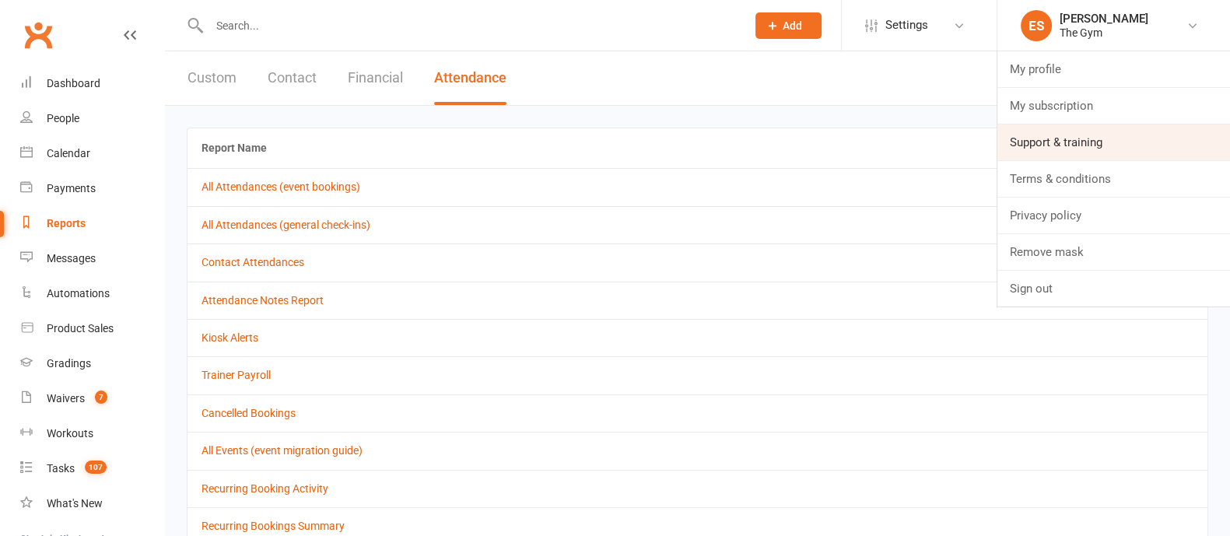
click at [1044, 142] on link "Support & training" at bounding box center [1113, 142] width 233 height 36
